Goal: Information Seeking & Learning: Learn about a topic

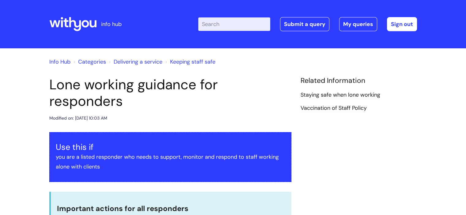
click at [220, 30] on input "Enter your search term here..." at bounding box center [234, 23] width 72 height 13
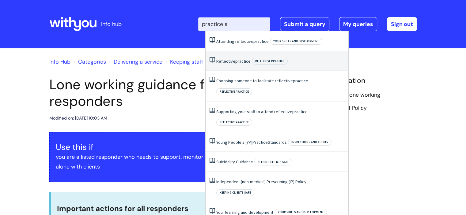
type input "practice st"
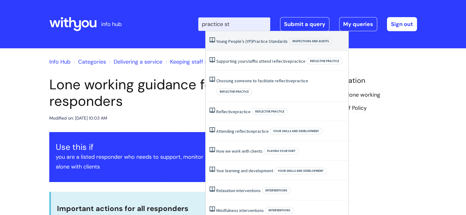
click at [251, 42] on link "Young People’s (YP) Practice Standards" at bounding box center [251, 42] width 71 height 6
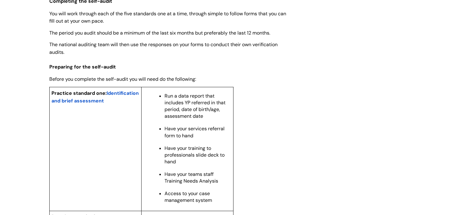
scroll to position [482, 0]
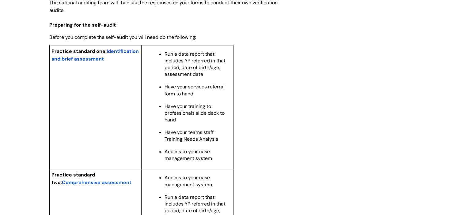
click at [100, 62] on span "Identification and brief assessment" at bounding box center [94, 55] width 87 height 14
